Goal: Information Seeking & Learning: Learn about a topic

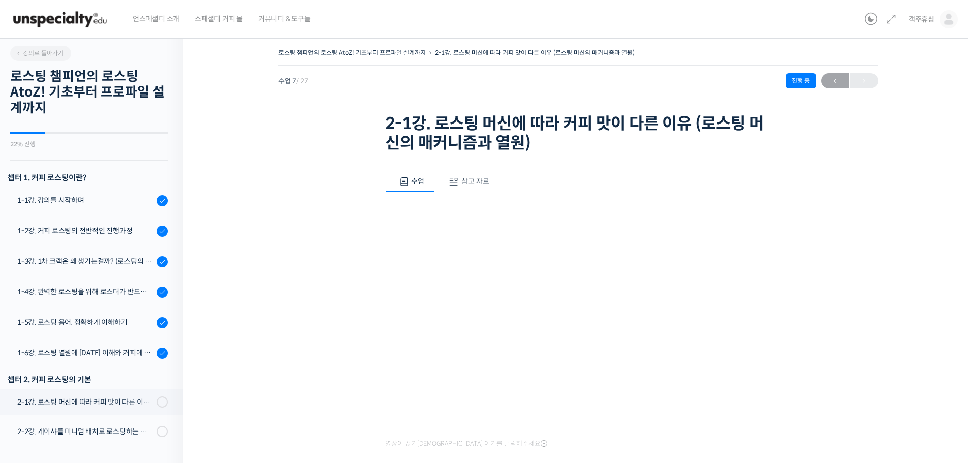
scroll to position [331, 0]
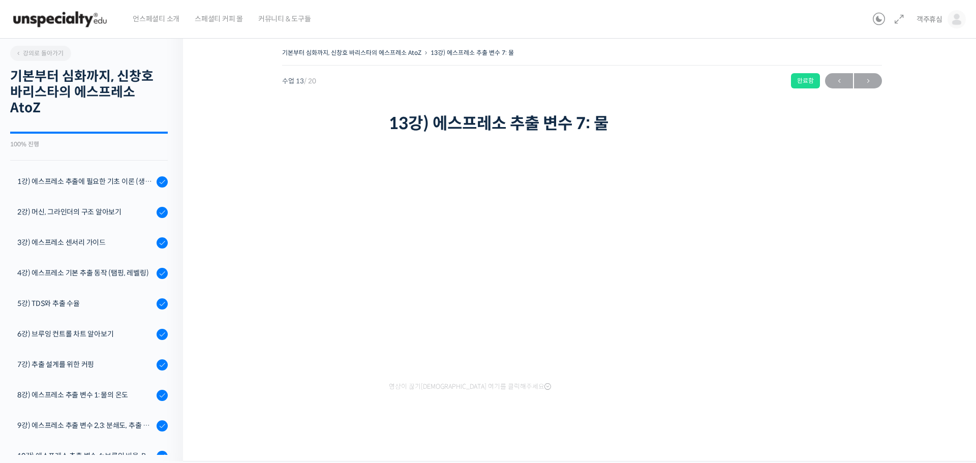
scroll to position [328, 0]
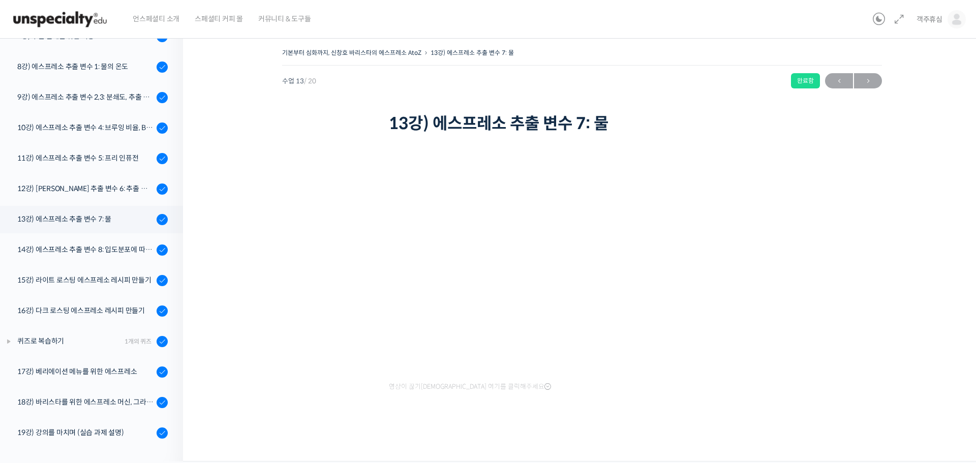
click at [67, 15] on img at bounding box center [60, 19] width 100 height 30
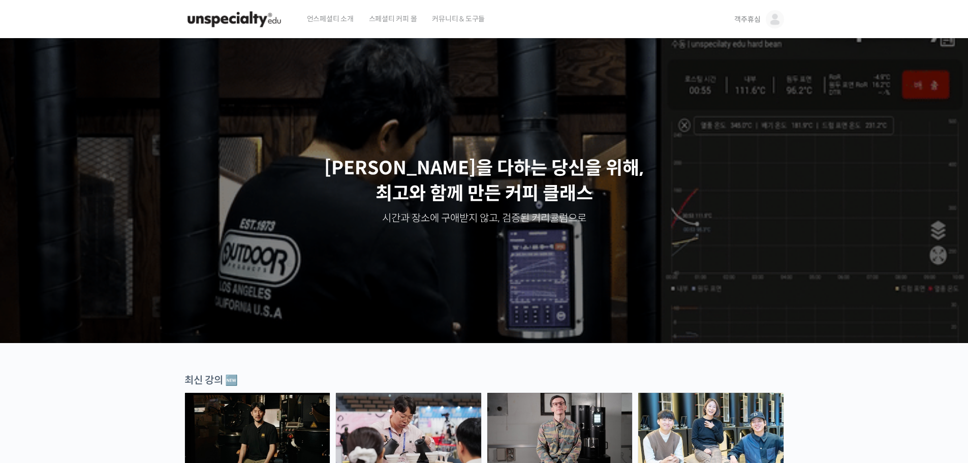
click at [743, 16] on span "객주휴심" at bounding box center [747, 19] width 26 height 9
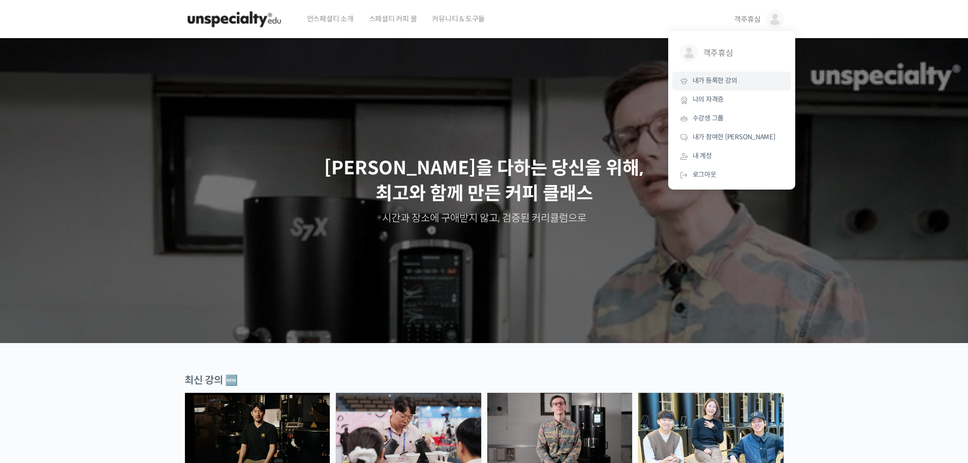
click at [728, 78] on span "내가 등록한 강의" at bounding box center [715, 80] width 45 height 9
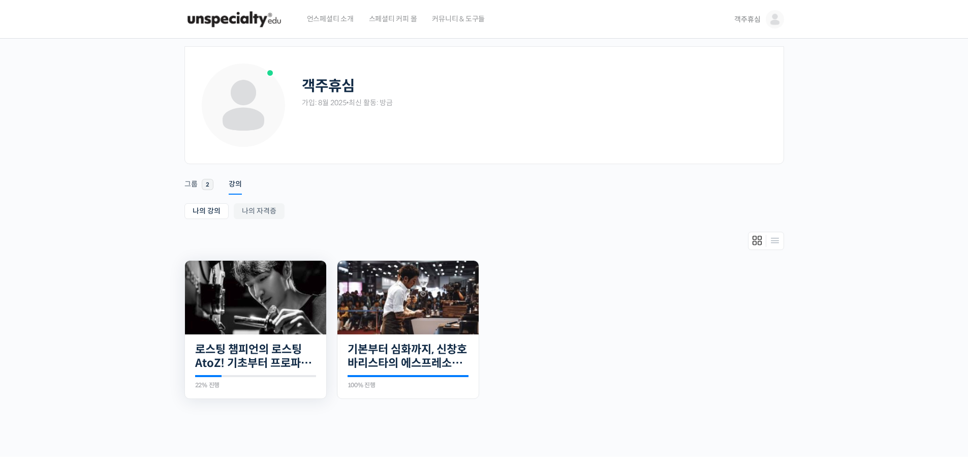
click at [236, 334] on img at bounding box center [255, 298] width 141 height 74
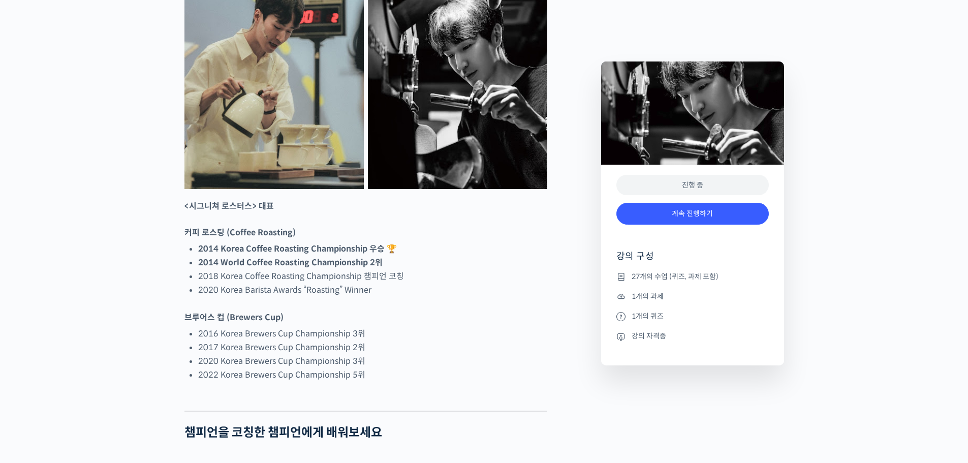
scroll to position [508, 0]
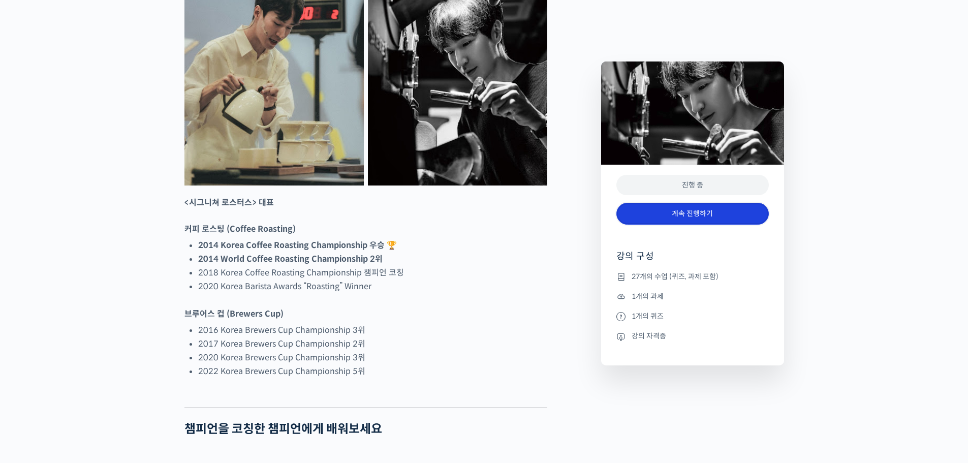
click at [716, 207] on link "계속 진행하기" at bounding box center [692, 214] width 152 height 22
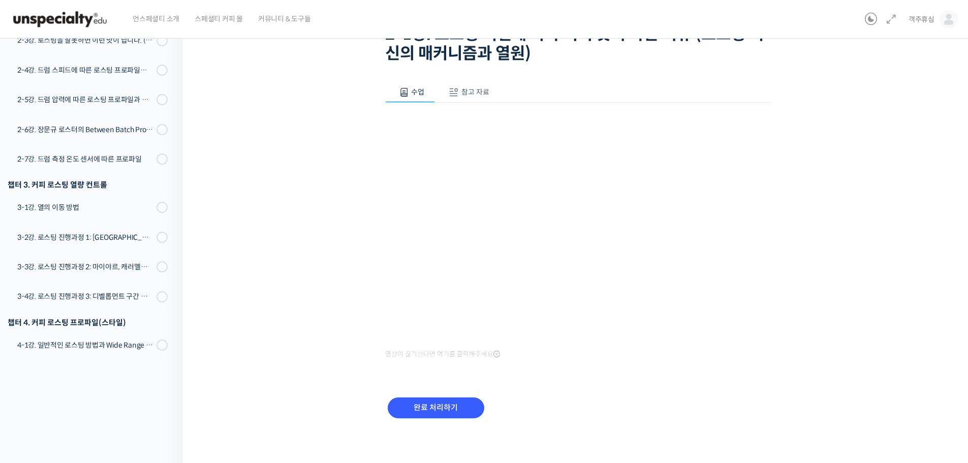
scroll to position [92, 0]
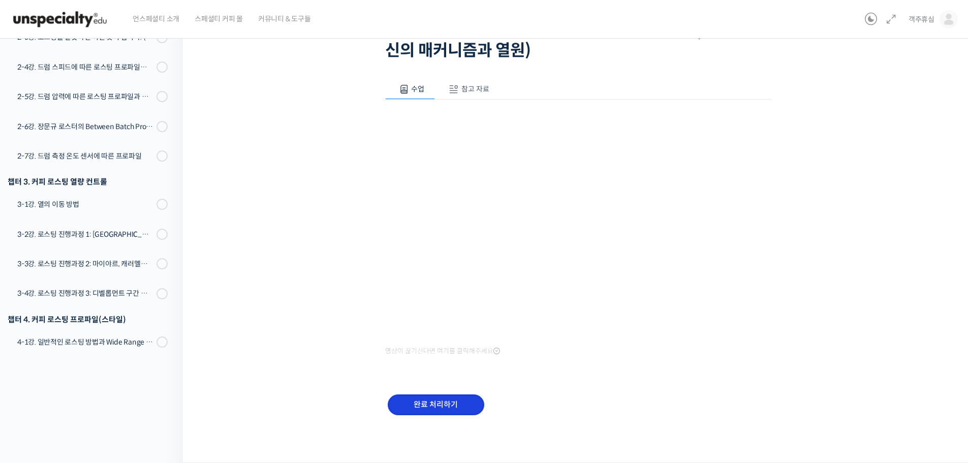
click at [445, 410] on input "완료 처리하기" at bounding box center [436, 404] width 97 height 21
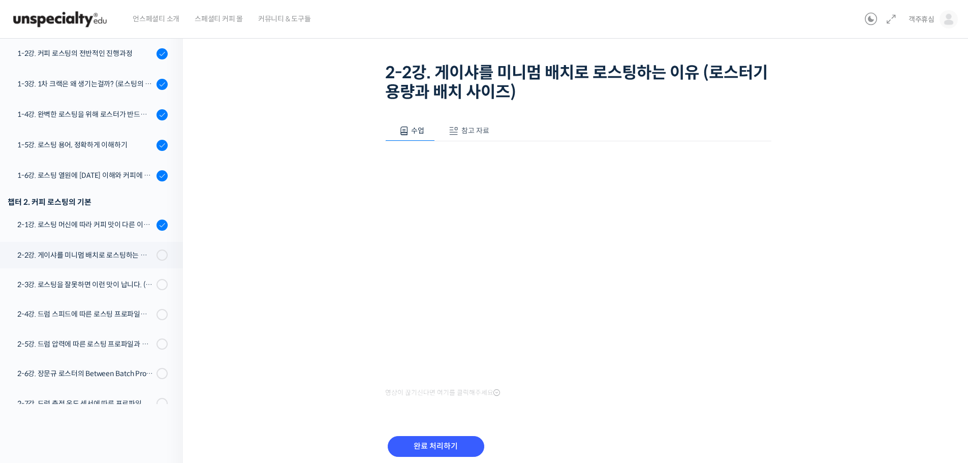
scroll to position [7, 0]
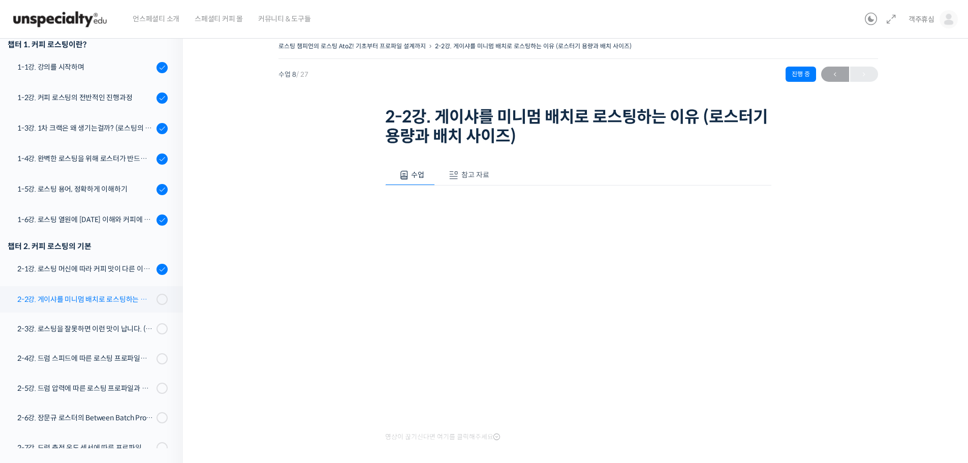
click at [138, 303] on div "2-2강. 게이샤를 미니멈 배치로 로스팅하는 이유 (로스터기 용량과 배치 사이즈)" at bounding box center [85, 299] width 136 height 11
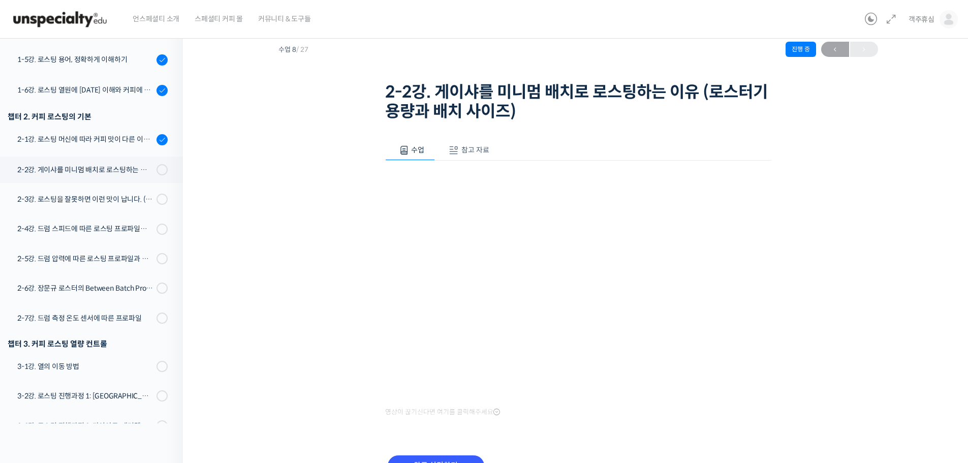
scroll to position [92, 0]
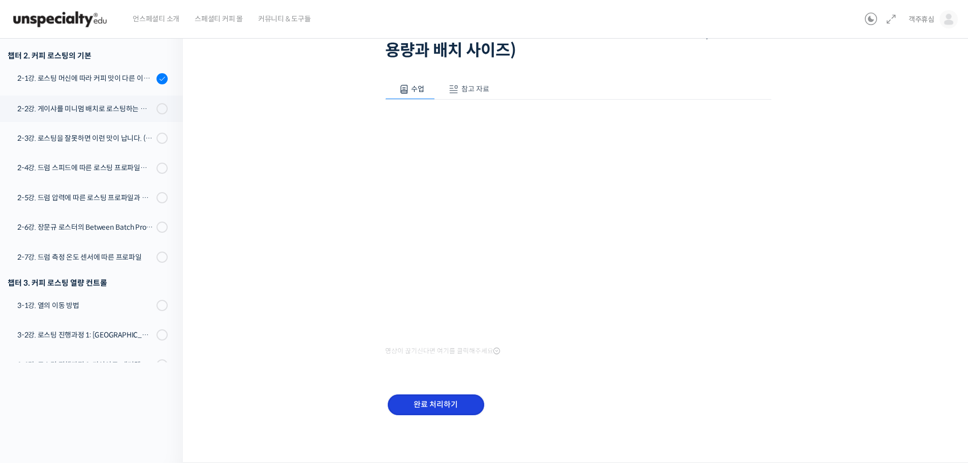
click at [457, 397] on input "완료 처리하기" at bounding box center [436, 404] width 97 height 21
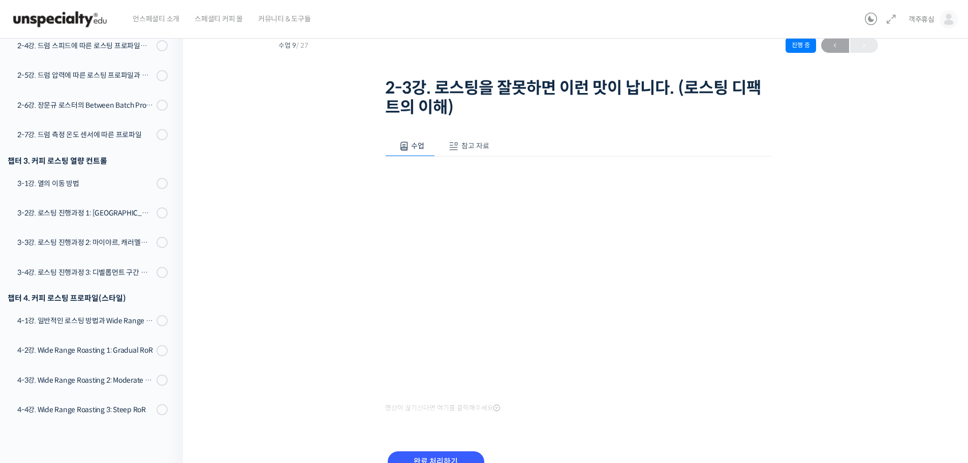
scroll to position [92, 0]
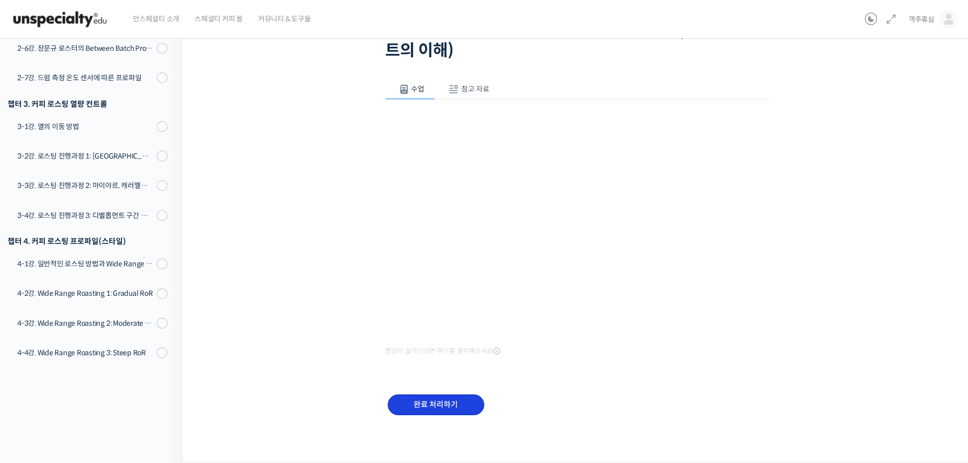
click at [421, 402] on input "완료 처리하기" at bounding box center [436, 404] width 97 height 21
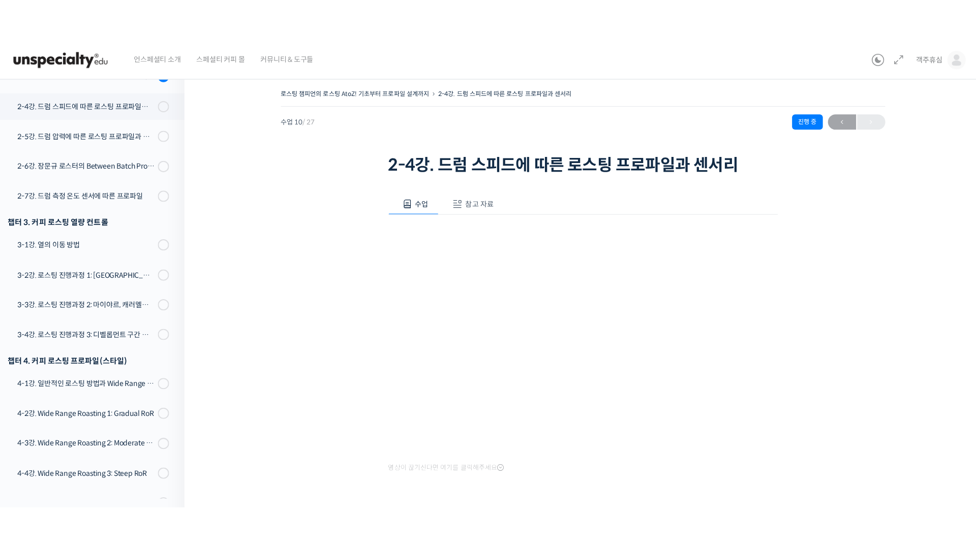
scroll to position [442, 0]
